Goal: Book appointment/travel/reservation

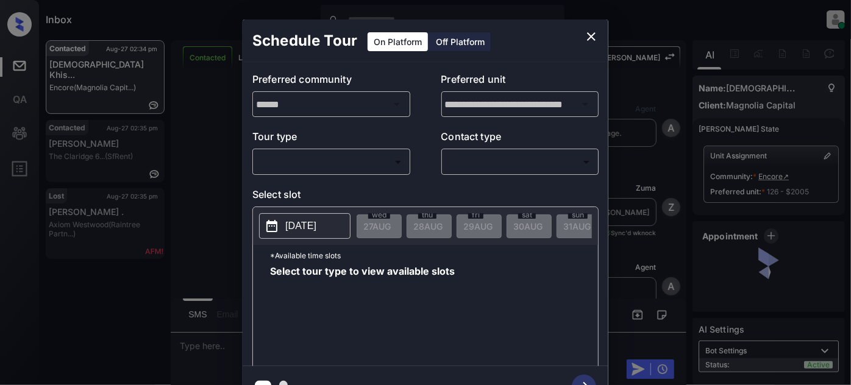
scroll to position [2396, 0]
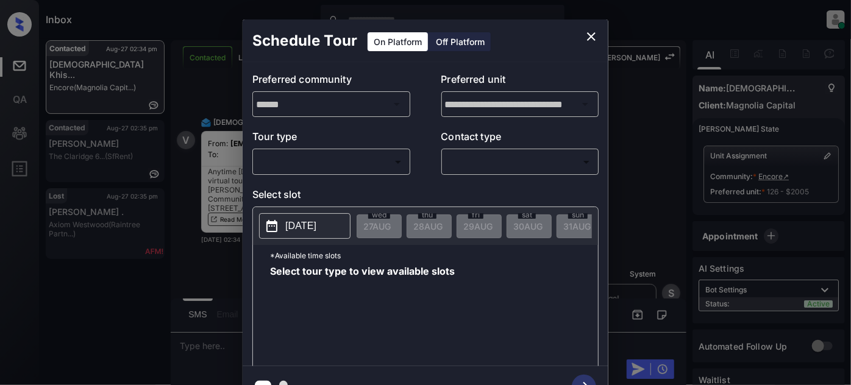
click at [359, 172] on div "​ ​" at bounding box center [331, 162] width 158 height 26
click at [348, 166] on body "Inbox Juan Carlos Manantan Online Set yourself offline Set yourself on break Pr…" at bounding box center [425, 192] width 851 height 385
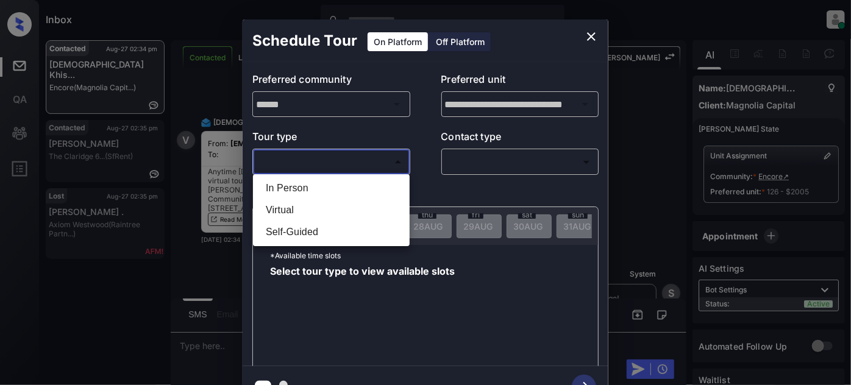
click at [323, 174] on ul "In Person Virtual Self-Guided" at bounding box center [331, 210] width 157 height 72
click at [323, 185] on li "In Person" at bounding box center [331, 188] width 151 height 22
type input "********"
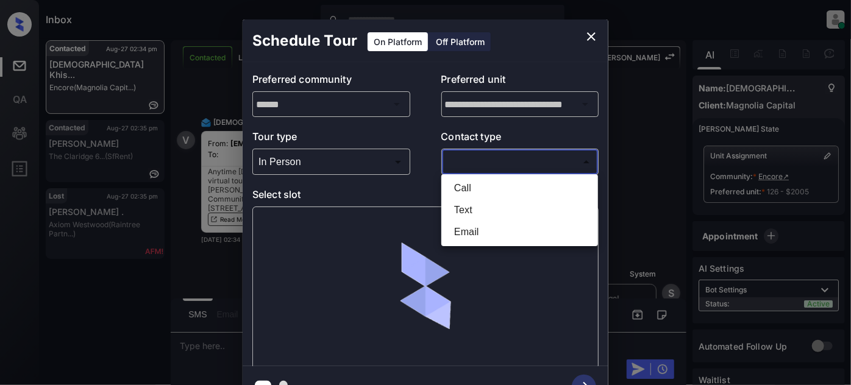
click at [493, 155] on body "Inbox Juan Carlos Manantan Online Set yourself offline Set yourself on break Pr…" at bounding box center [425, 192] width 851 height 385
click at [491, 207] on li "Text" at bounding box center [519, 210] width 151 height 22
type input "****"
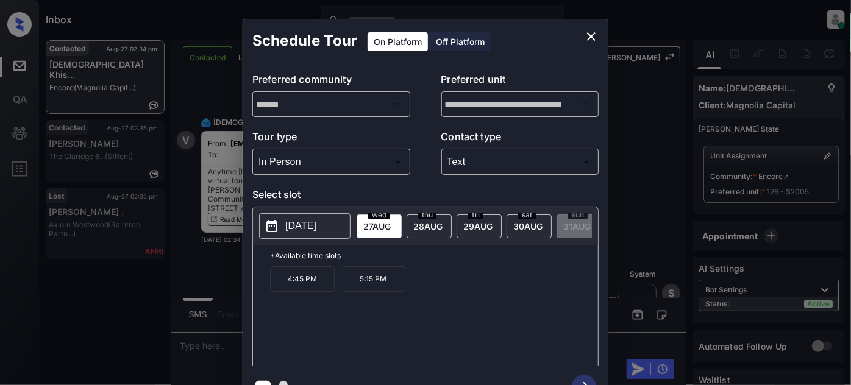
click at [425, 227] on span "28 AUG" at bounding box center [427, 226] width 29 height 10
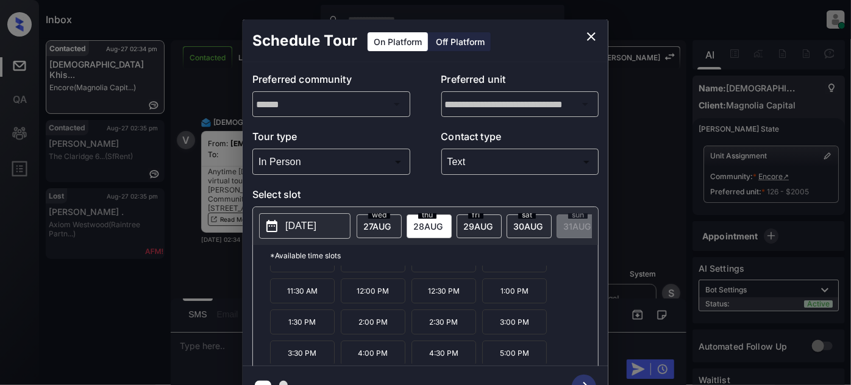
scroll to position [0, 0]
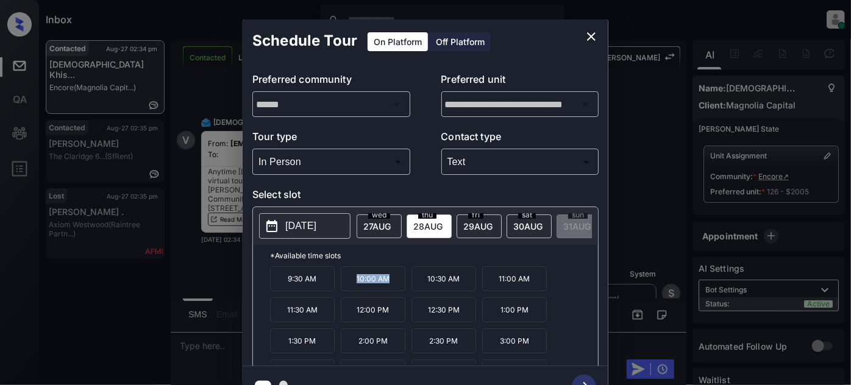
drag, startPoint x: 402, startPoint y: 284, endPoint x: 351, endPoint y: 282, distance: 51.2
click at [351, 282] on p "10:00 AM" at bounding box center [373, 278] width 65 height 25
copy p "10:00 AM"
click at [591, 32] on icon "close" at bounding box center [591, 36] width 15 height 15
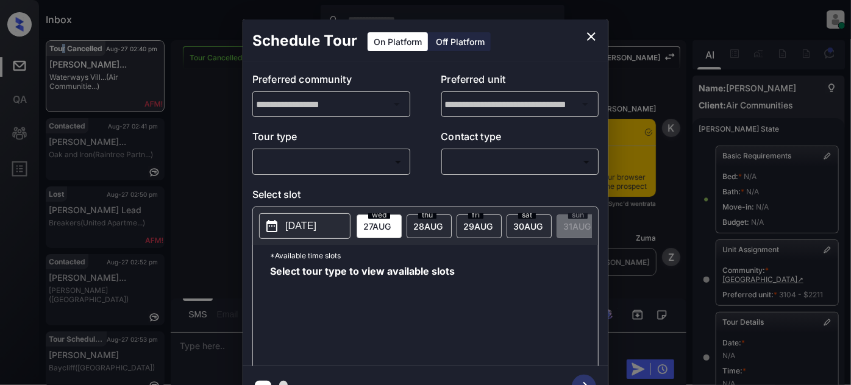
scroll to position [219, 0]
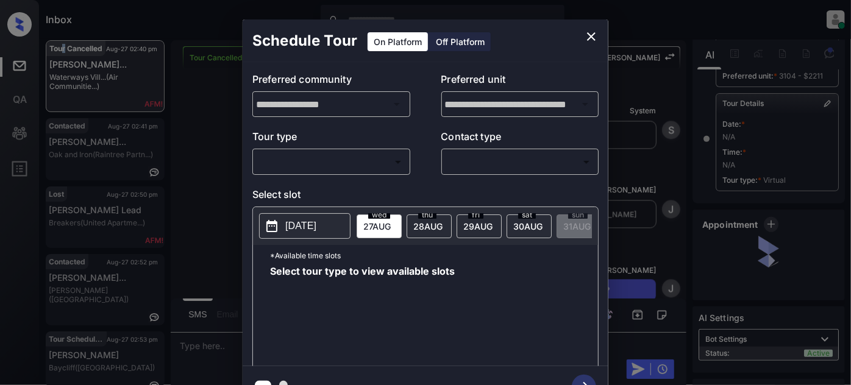
click at [307, 160] on body "Inbox [PERSON_NAME] Online Set yourself offline Set yourself on break Profile S…" at bounding box center [425, 192] width 851 height 385
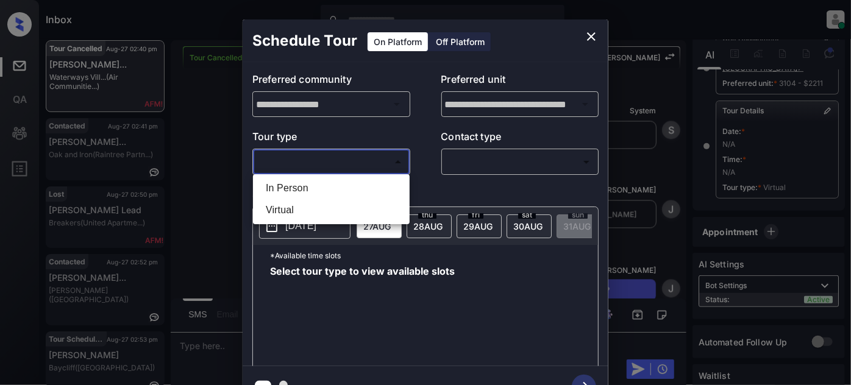
click at [587, 38] on div at bounding box center [425, 192] width 851 height 385
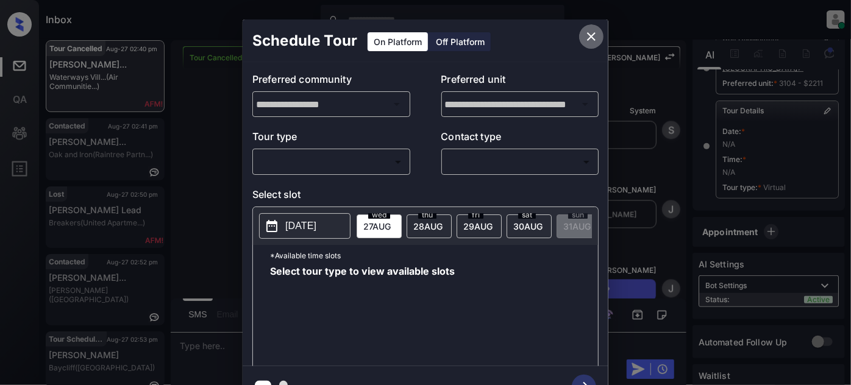
click at [590, 35] on icon "close" at bounding box center [591, 36] width 9 height 9
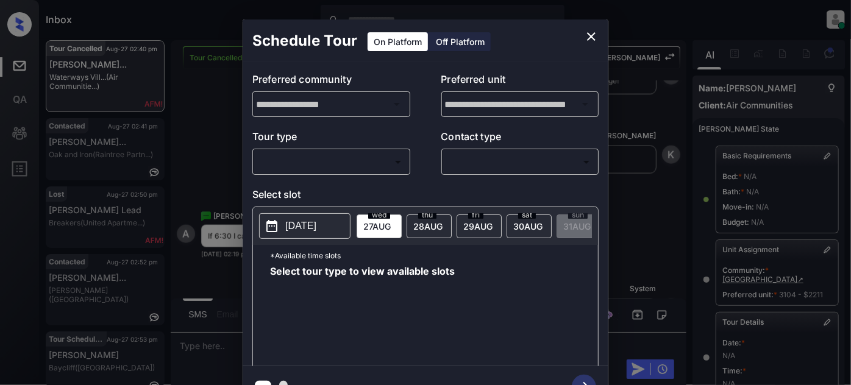
scroll to position [219, 0]
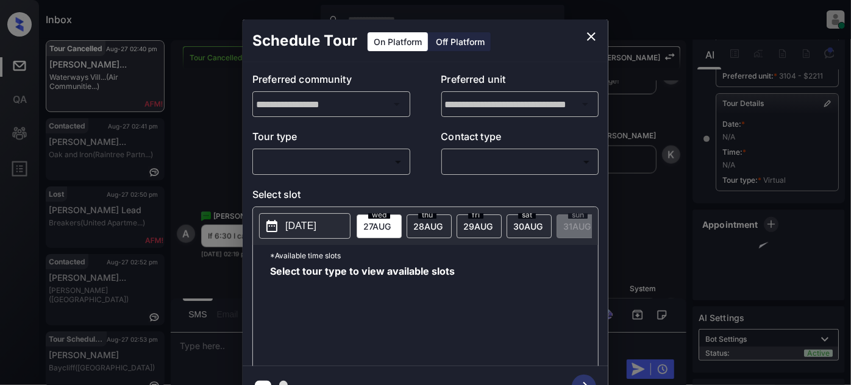
click at [344, 165] on body "Inbox [PERSON_NAME] Online Set yourself offline Set yourself on break Profile S…" at bounding box center [425, 192] width 851 height 385
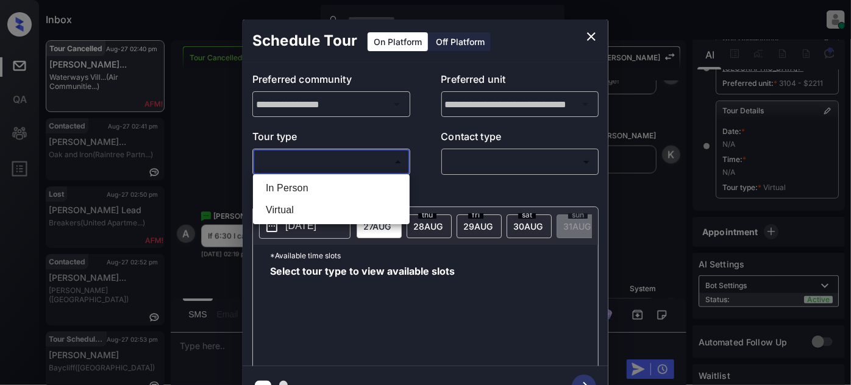
click at [333, 180] on li "In Person" at bounding box center [331, 188] width 151 height 22
type input "********"
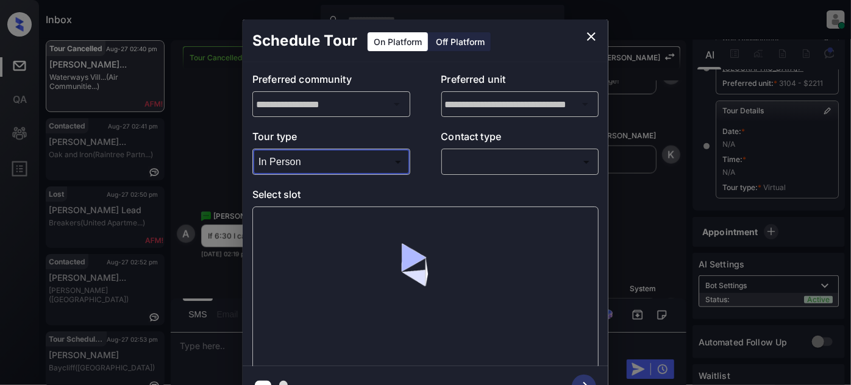
click at [494, 163] on body "Inbox [PERSON_NAME] Online Set yourself offline Set yourself on break Profile S…" at bounding box center [425, 192] width 851 height 385
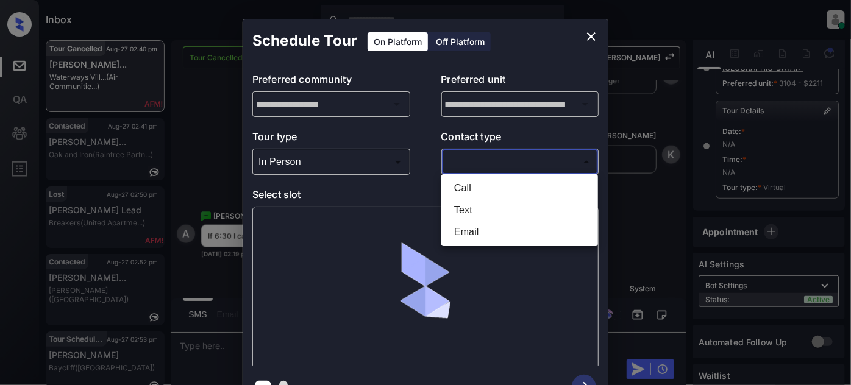
click at [494, 202] on li "Text" at bounding box center [519, 210] width 151 height 22
type input "****"
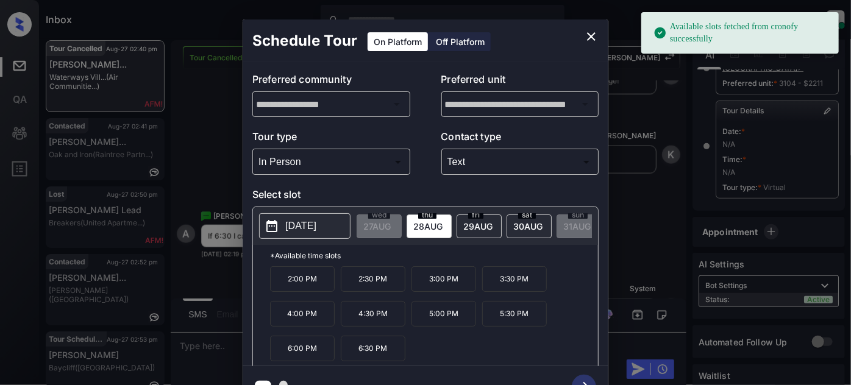
click at [396, 351] on p "6:30 PM" at bounding box center [373, 349] width 65 height 26
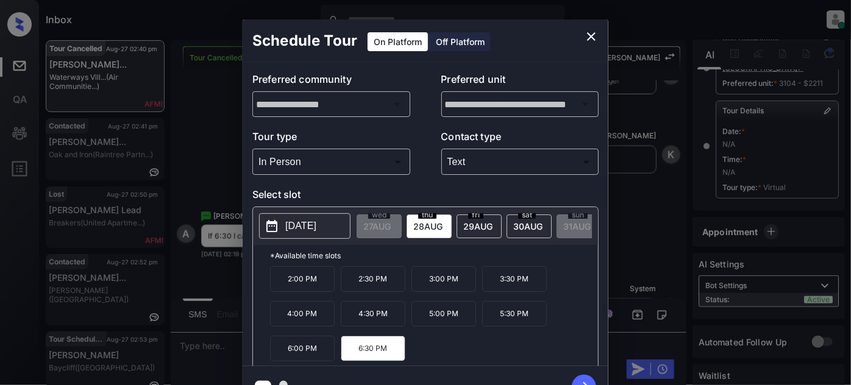
click at [578, 379] on icon "button" at bounding box center [584, 387] width 24 height 24
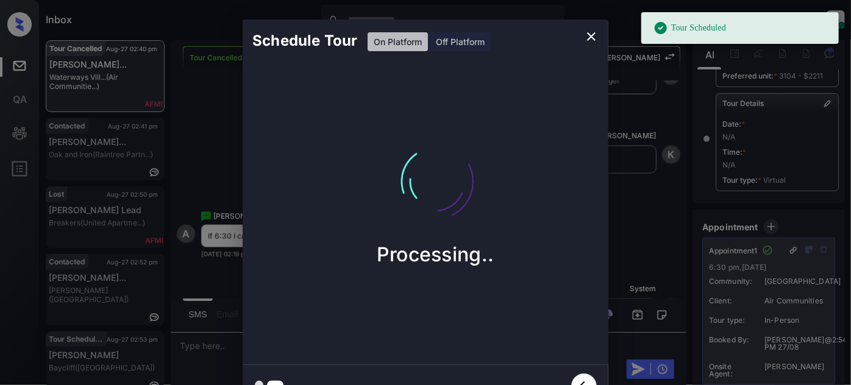
click at [593, 33] on icon "close" at bounding box center [591, 36] width 15 height 15
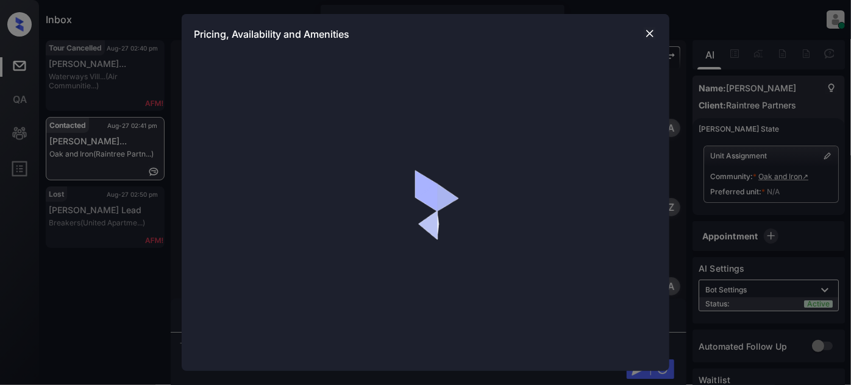
scroll to position [13, 0]
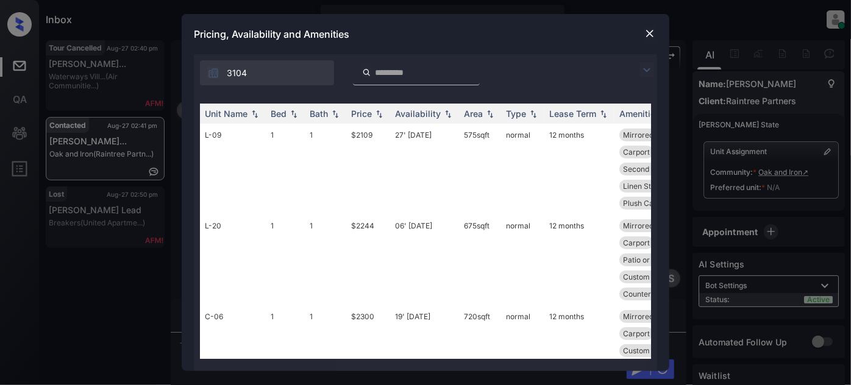
click at [648, 68] on img at bounding box center [647, 70] width 15 height 15
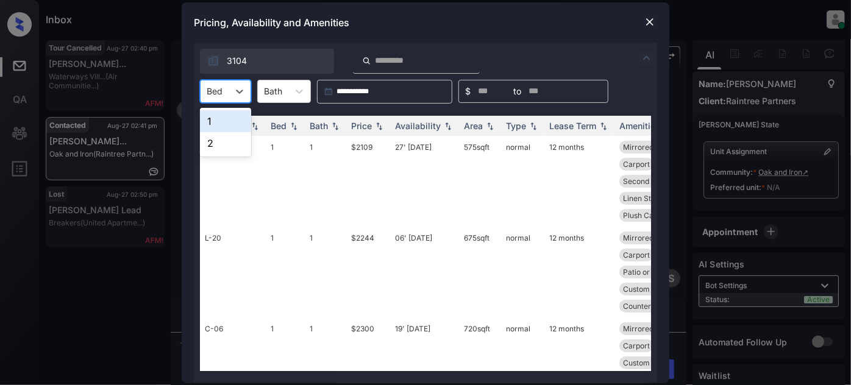
click at [220, 88] on div at bounding box center [215, 91] width 16 height 13
click at [227, 124] on div "1" at bounding box center [225, 121] width 51 height 22
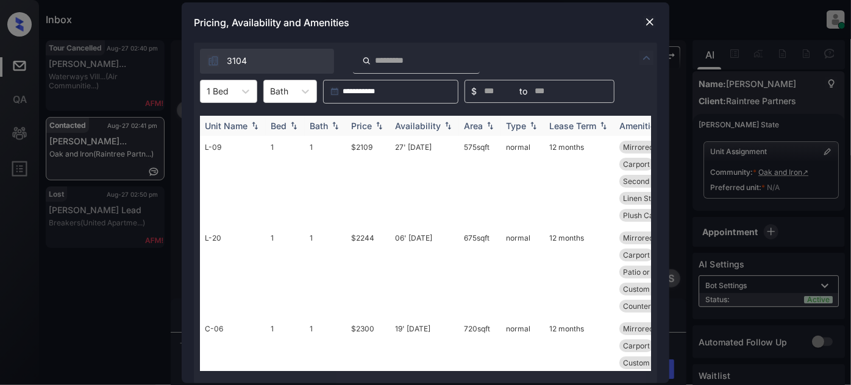
click at [370, 125] on div "Price" at bounding box center [361, 126] width 21 height 10
click at [371, 126] on div "Price" at bounding box center [361, 126] width 21 height 10
click at [408, 255] on td "06' Sep 25" at bounding box center [424, 272] width 69 height 91
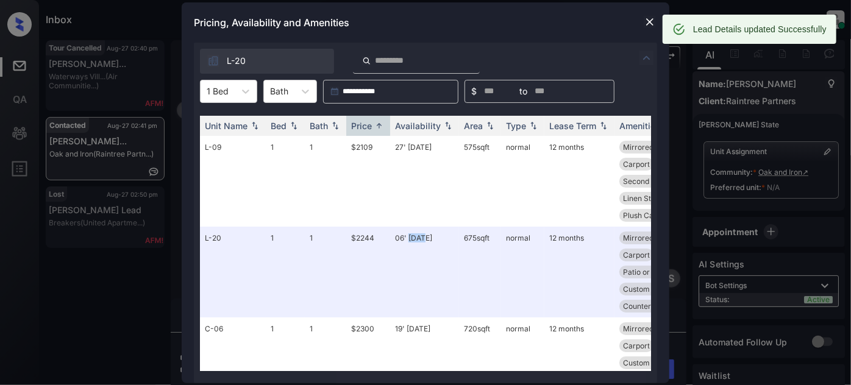
click at [652, 24] on img at bounding box center [650, 22] width 12 height 12
